Goal: Navigation & Orientation: Find specific page/section

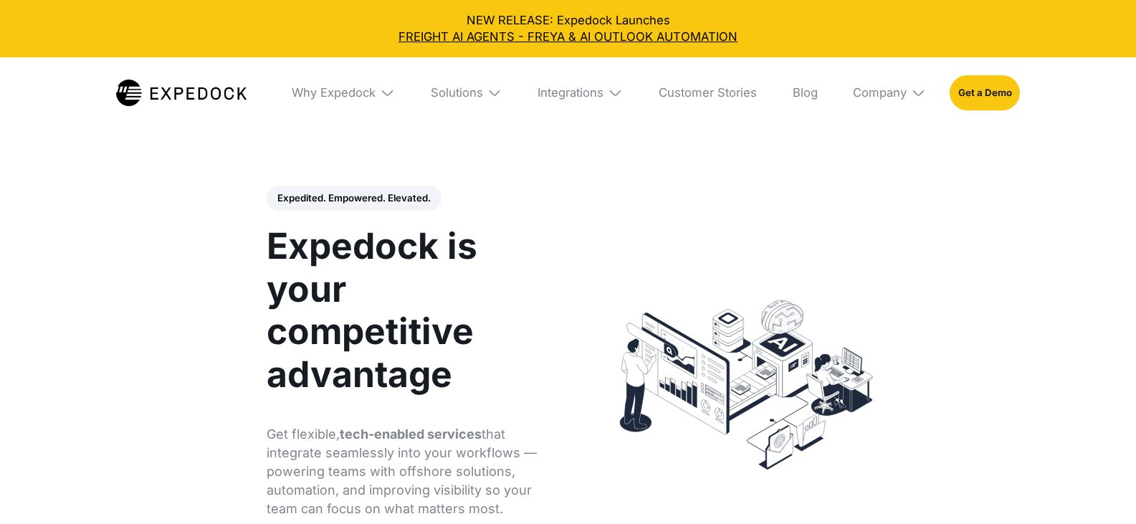
select select
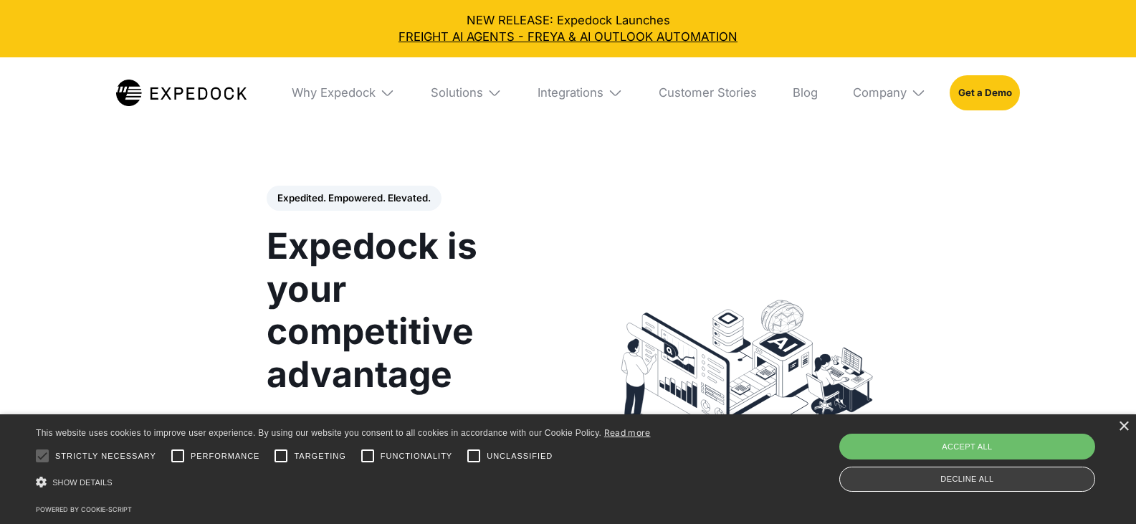
click at [1023, 482] on div "Decline all" at bounding box center [967, 478] width 256 height 25
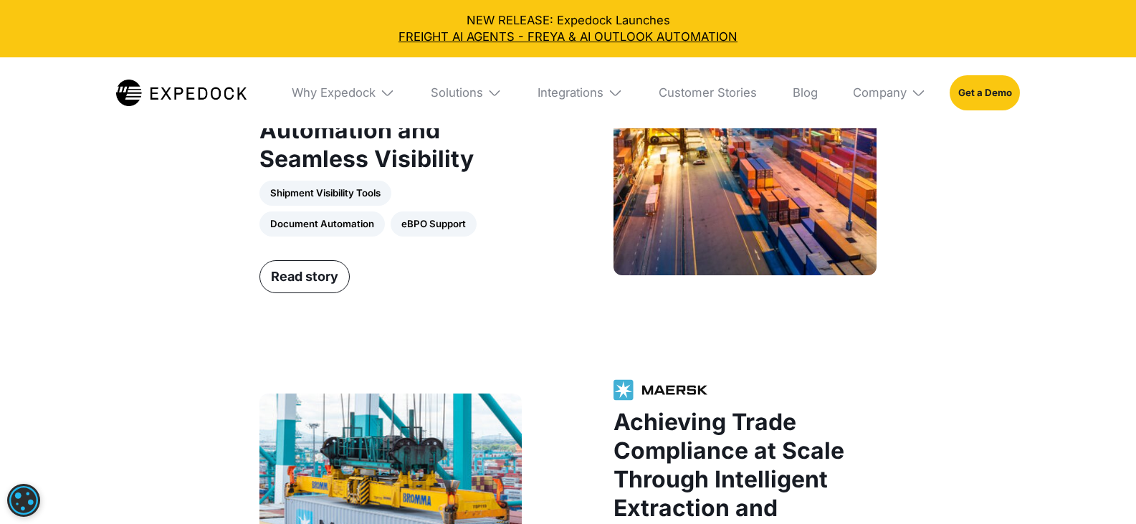
scroll to position [1576, 0]
click at [921, 93] on img at bounding box center [918, 92] width 15 height 15
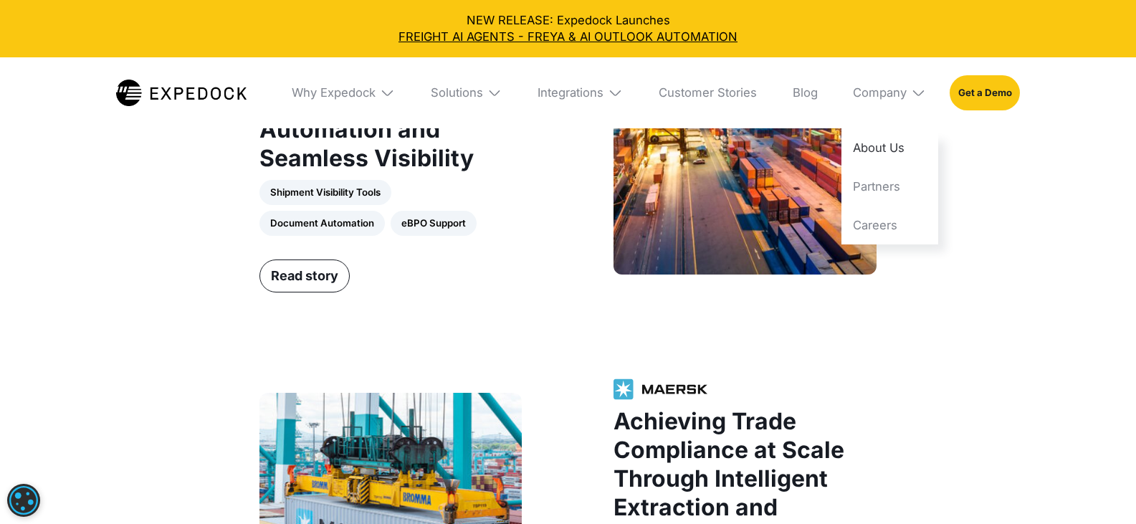
click at [899, 152] on link "About Us" at bounding box center [889, 147] width 97 height 39
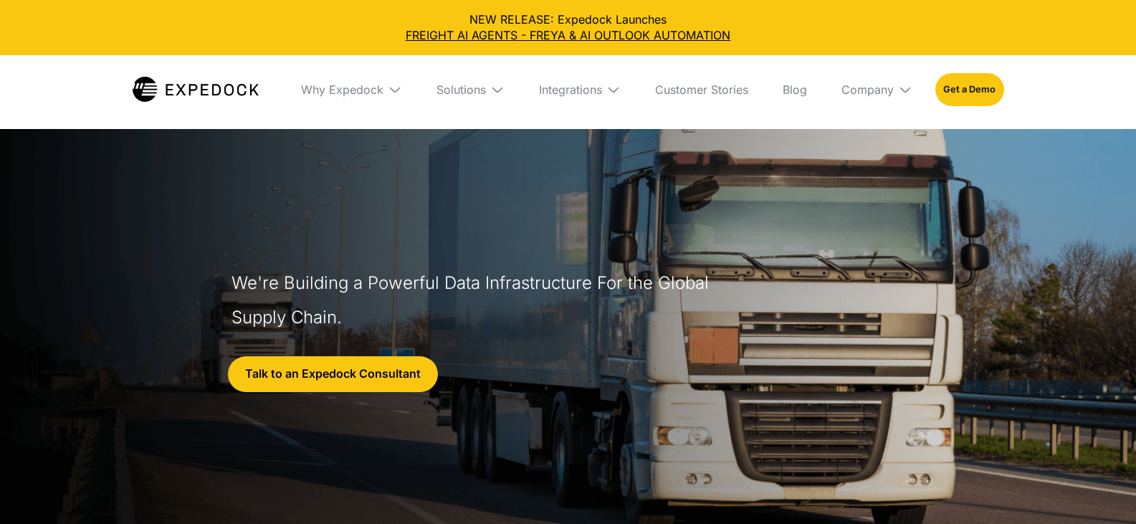
select select
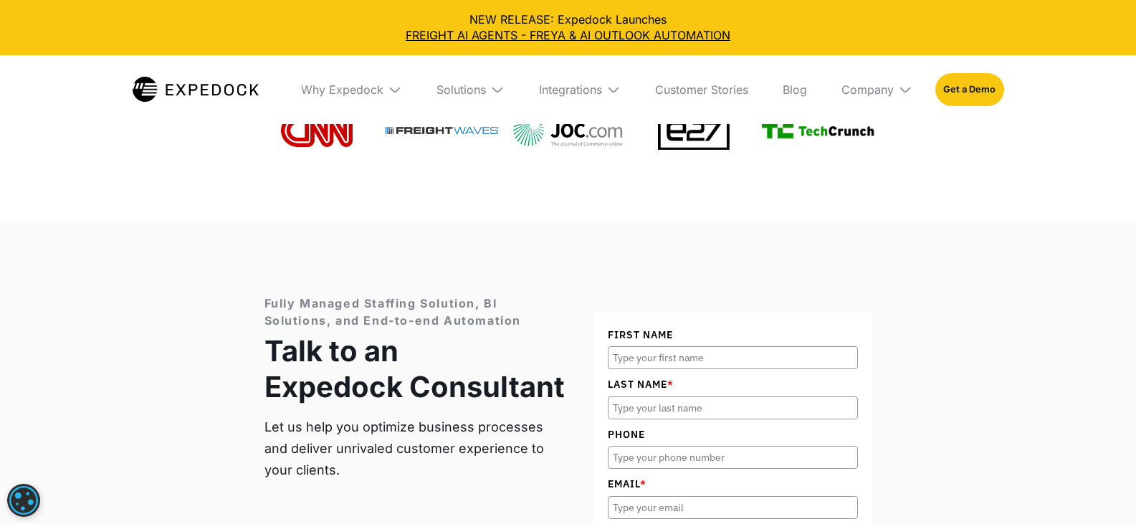
scroll to position [5159, 0]
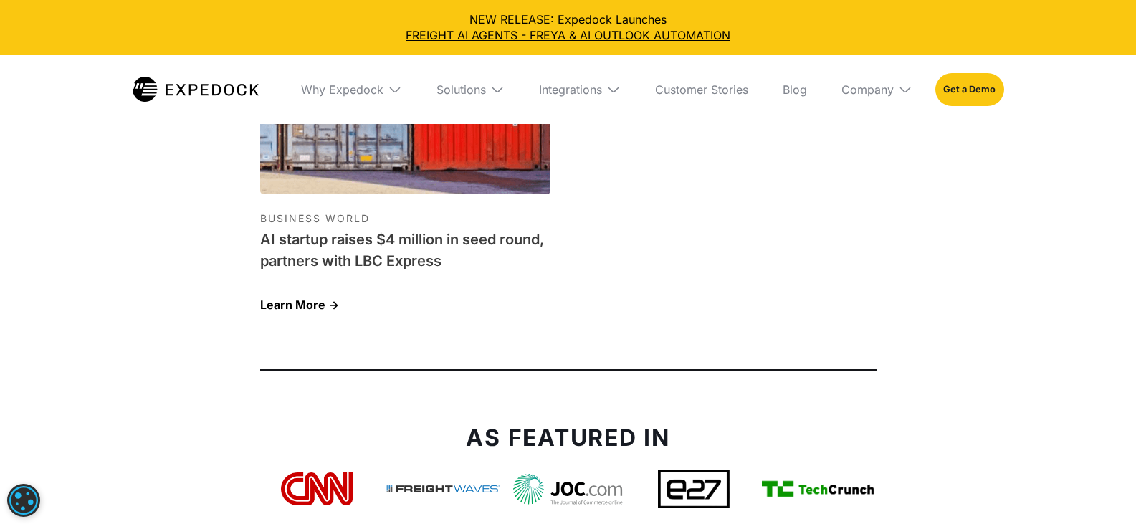
click at [902, 90] on img at bounding box center [905, 89] width 14 height 14
click at [891, 216] on link "Careers" at bounding box center [877, 216] width 94 height 37
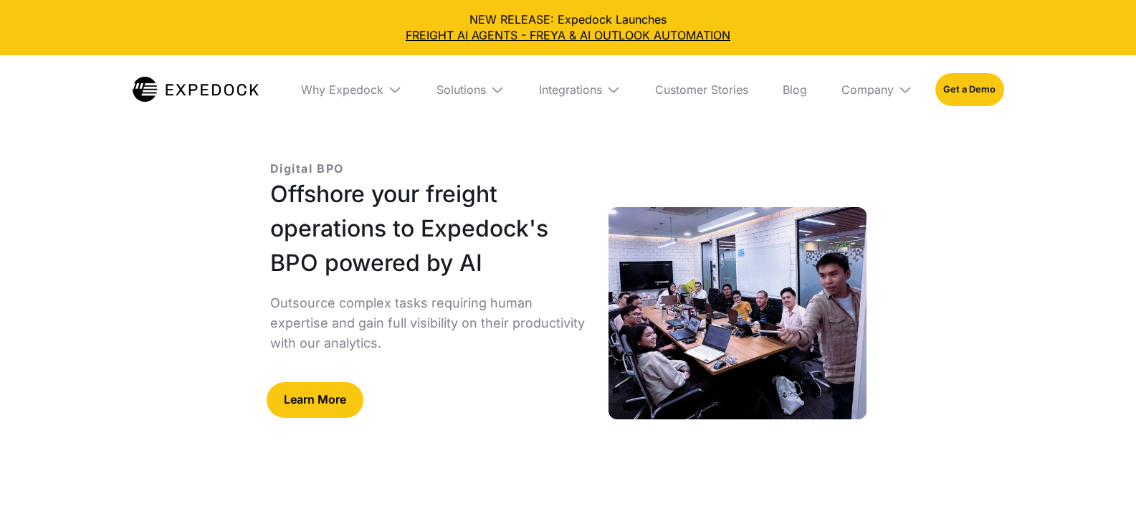
select select
